Goal: Task Accomplishment & Management: Manage account settings

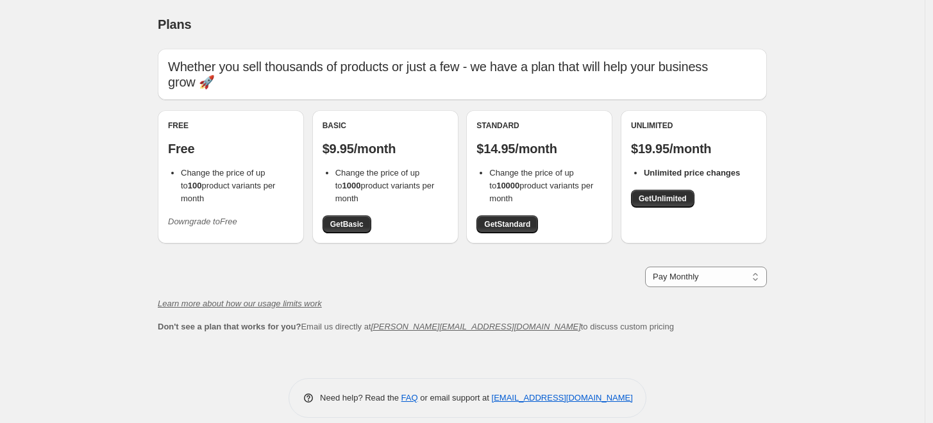
click at [208, 217] on icon "Downgrade to Free" at bounding box center [202, 222] width 69 height 10
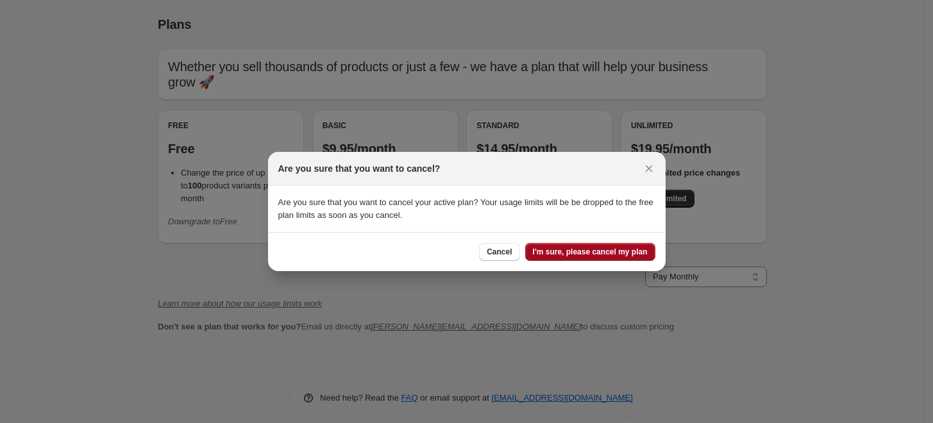
click at [625, 256] on span "I'm sure, please cancel my plan" at bounding box center [590, 252] width 115 height 10
